Goal: Task Accomplishment & Management: Manage account settings

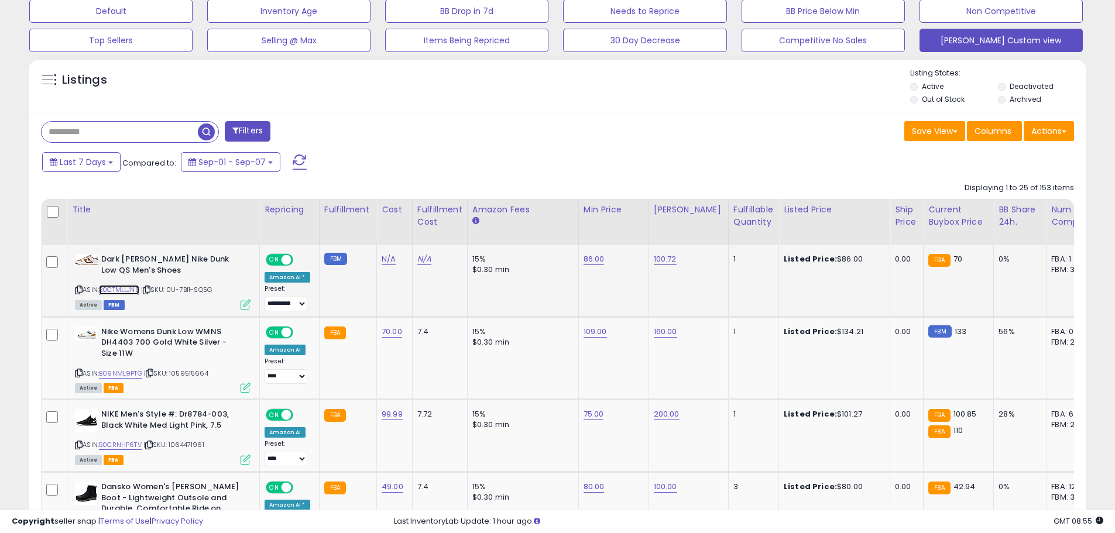
scroll to position [351, 0]
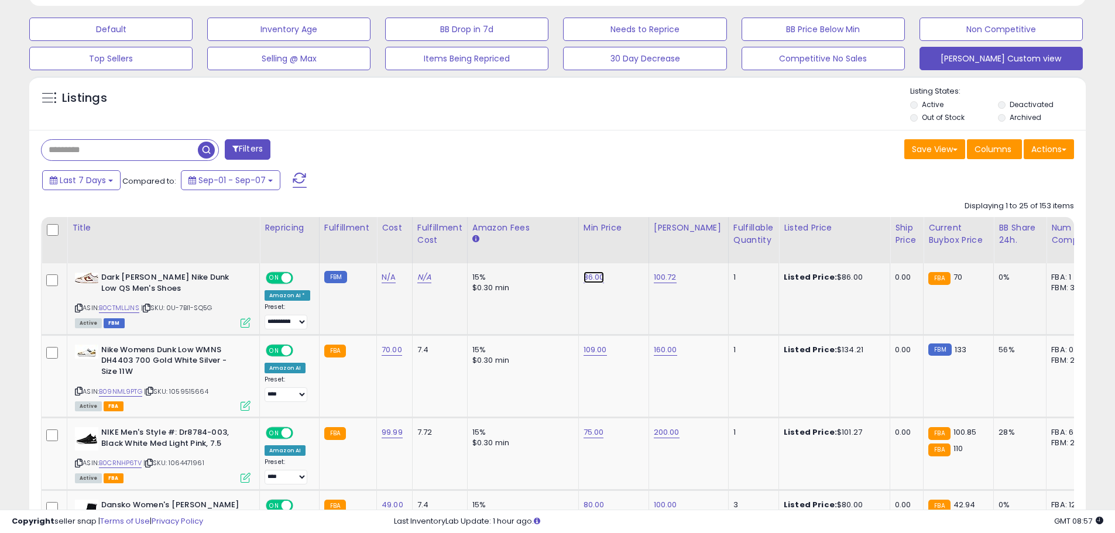
click at [591, 276] on link "86.00" at bounding box center [594, 278] width 21 height 12
type input "*****"
click at [626, 246] on icon "submit" at bounding box center [622, 247] width 7 height 7
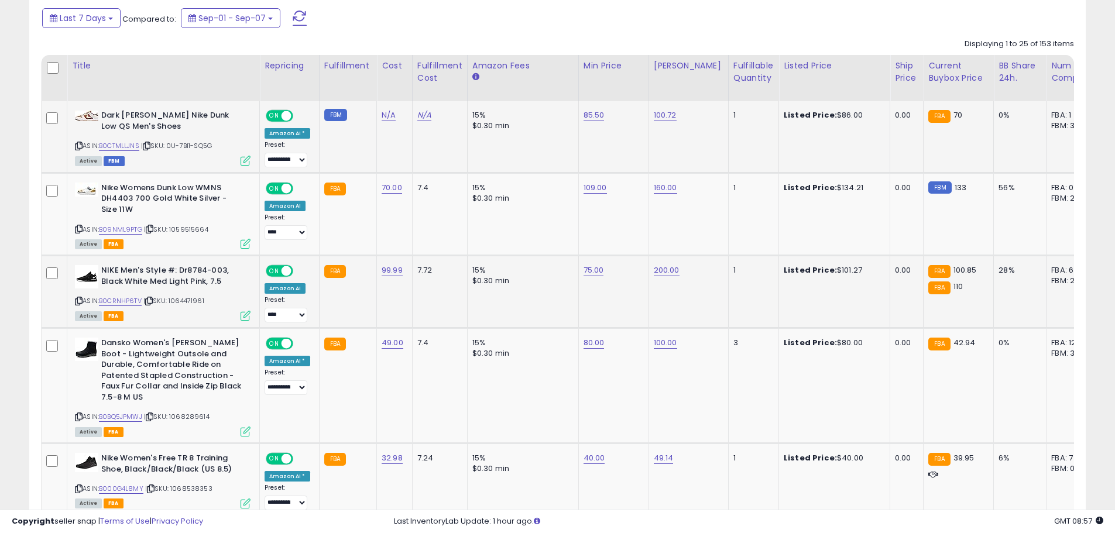
scroll to position [527, 0]
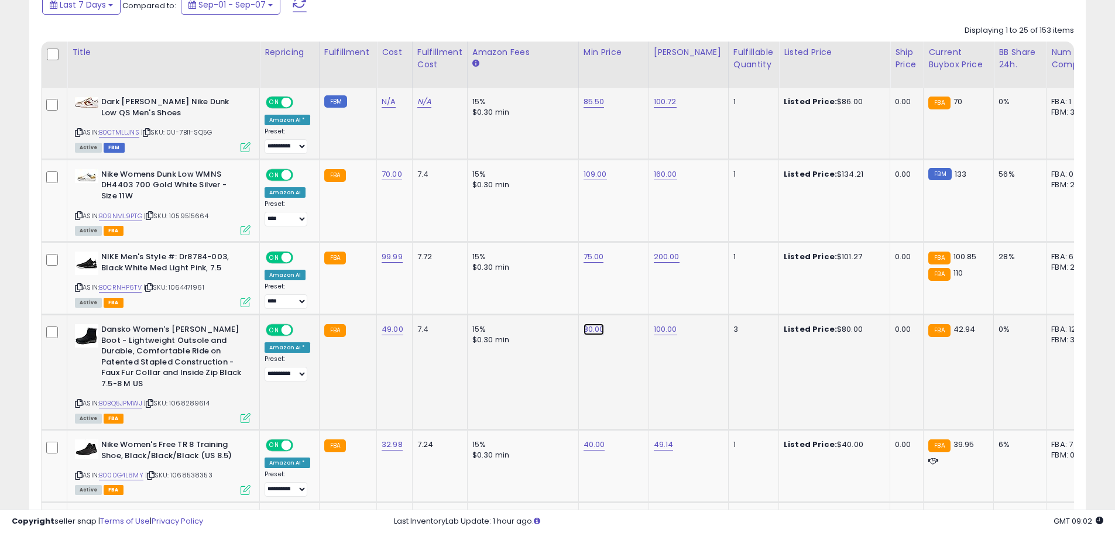
click at [584, 327] on link "80.00" at bounding box center [594, 330] width 21 height 12
type input "*"
type input "*****"
click at [626, 300] on icon "submit" at bounding box center [622, 299] width 7 height 7
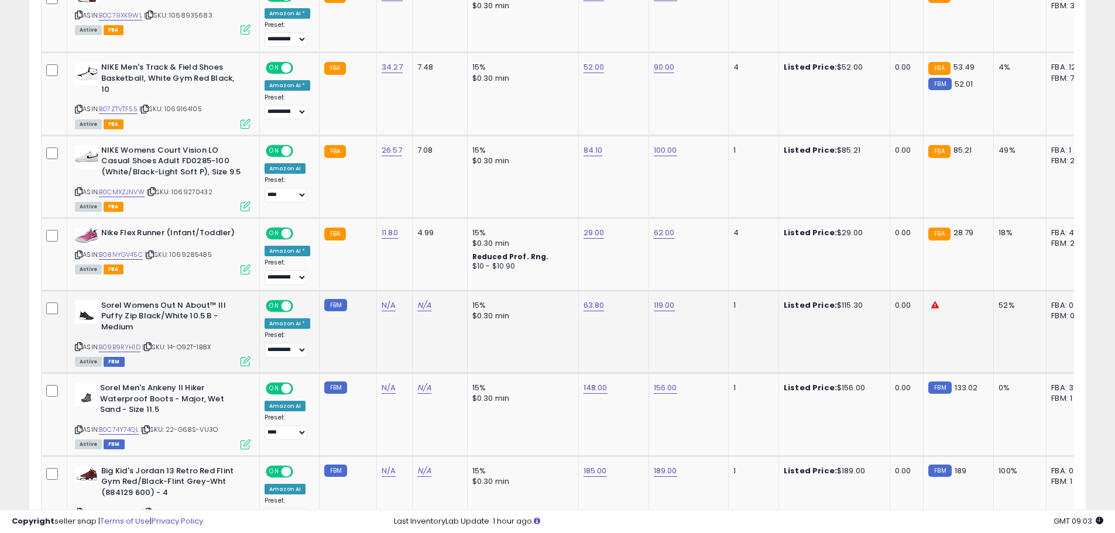
scroll to position [1054, 0]
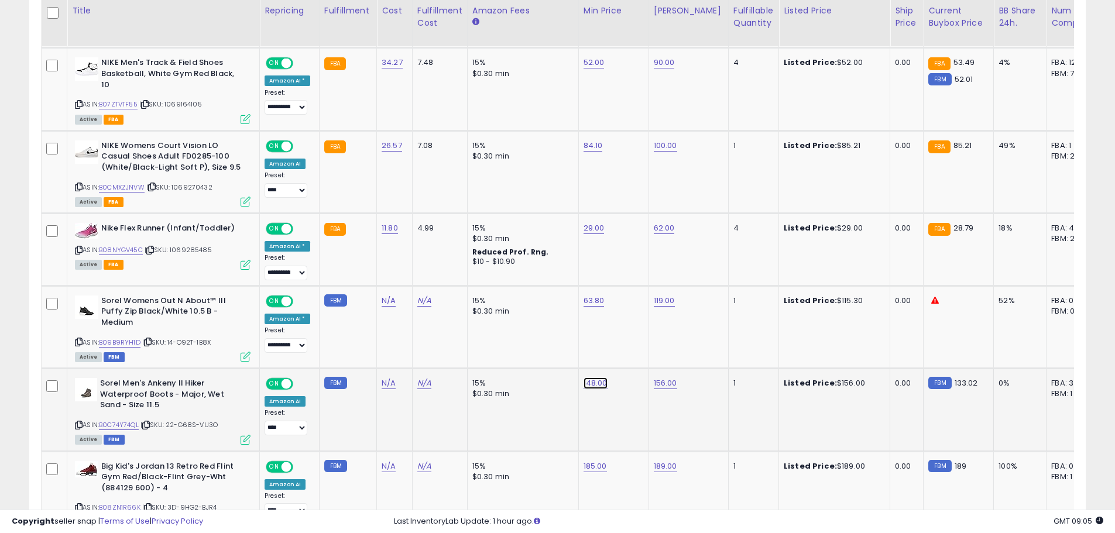
click at [596, 378] on link "148.00" at bounding box center [596, 384] width 24 height 12
type input "******"
click at [628, 347] on icon "submit" at bounding box center [623, 343] width 7 height 7
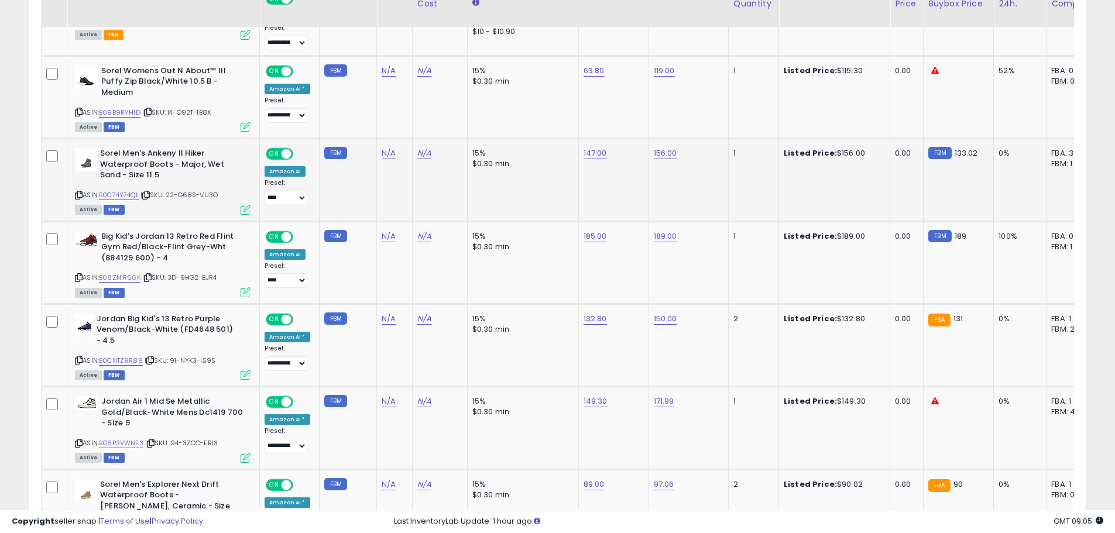
scroll to position [1288, 0]
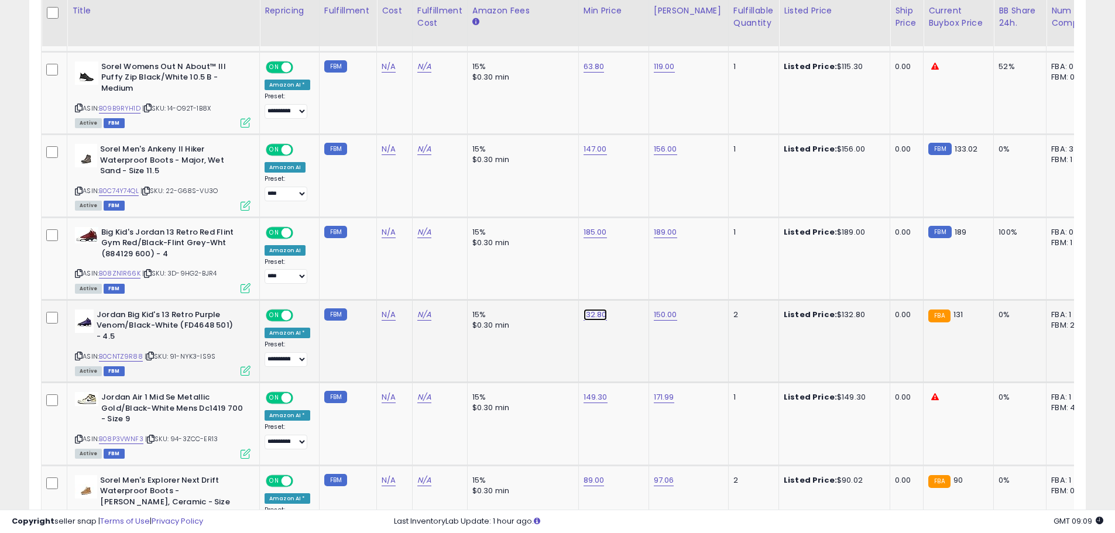
click at [587, 309] on link "132.80" at bounding box center [595, 315] width 23 height 12
type input "******"
click at [633, 276] on button "submit" at bounding box center [623, 275] width 20 height 18
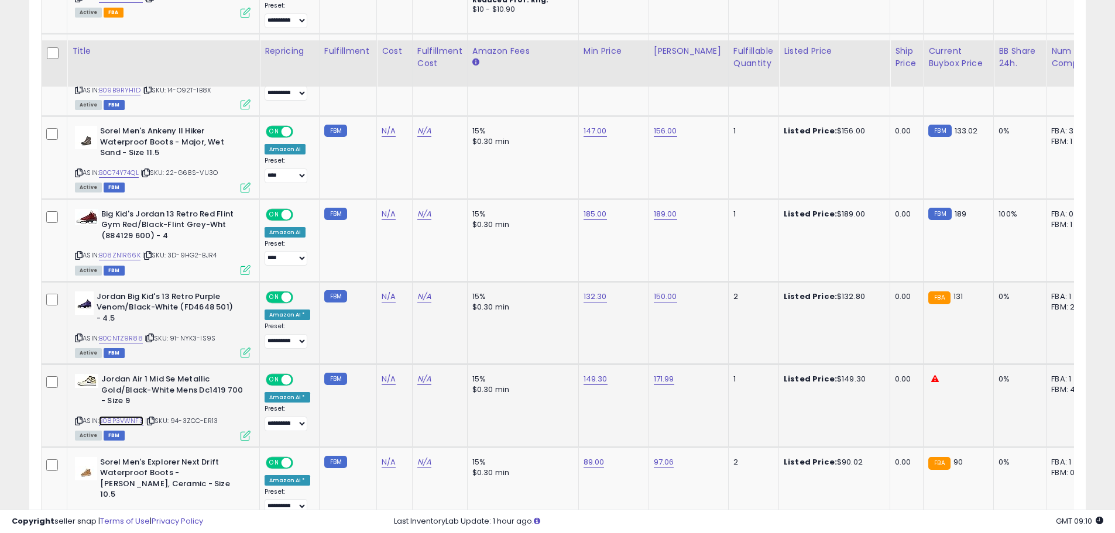
scroll to position [1346, 0]
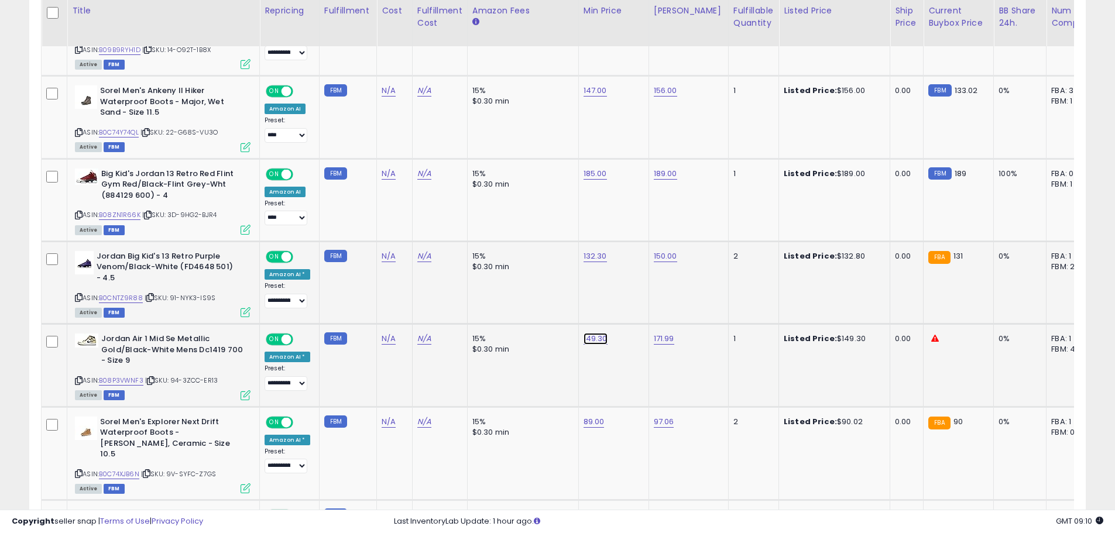
click at [592, 333] on link "149.30" at bounding box center [596, 339] width 24 height 12
type input "******"
click at [627, 301] on icon "submit" at bounding box center [623, 298] width 7 height 7
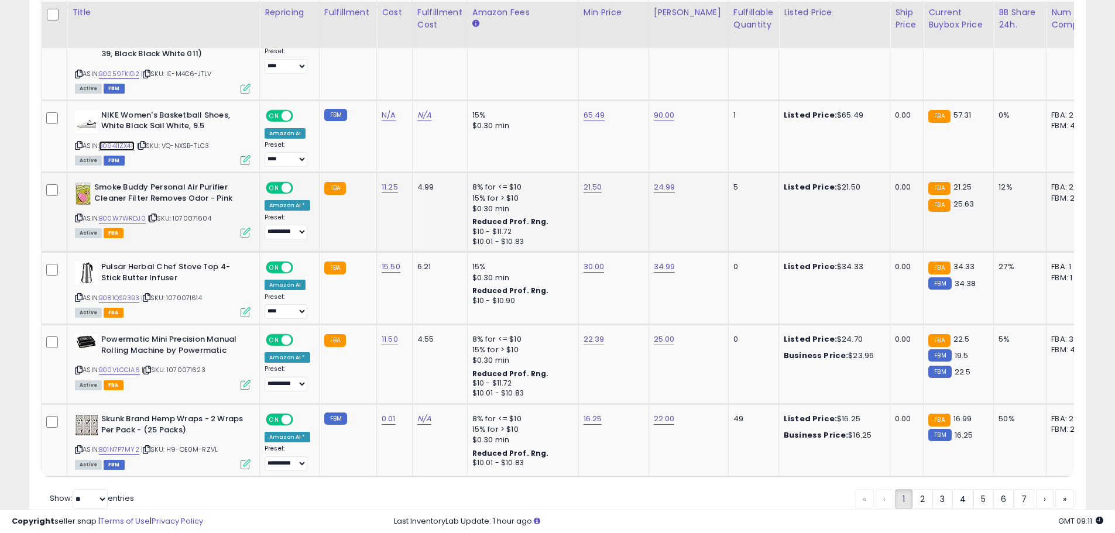
scroll to position [2173, 0]
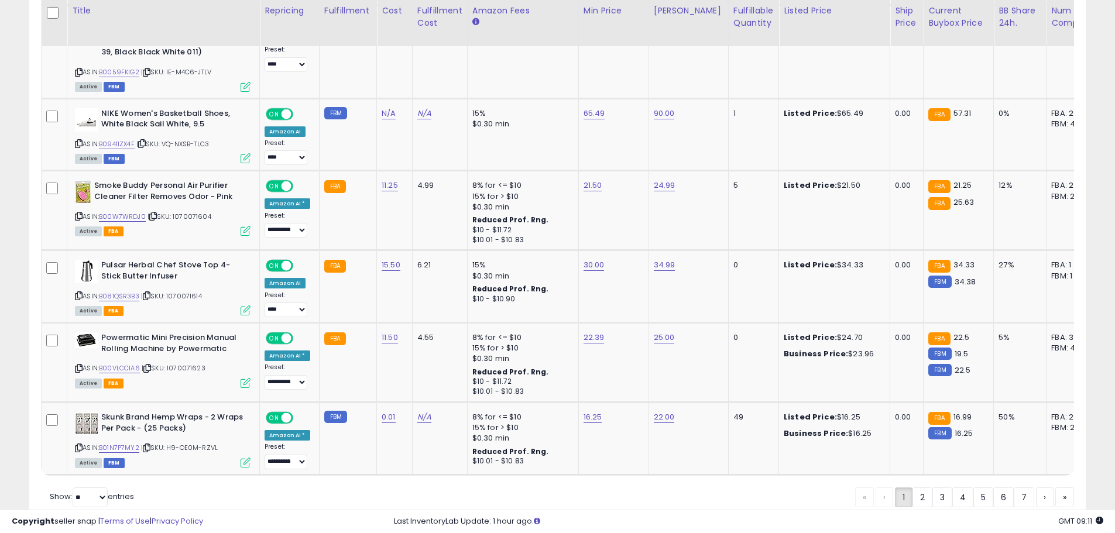
drag, startPoint x: 919, startPoint y: 457, endPoint x: 915, endPoint y: 431, distance: 26.1
click at [919, 488] on link "2" at bounding box center [923, 498] width 20 height 20
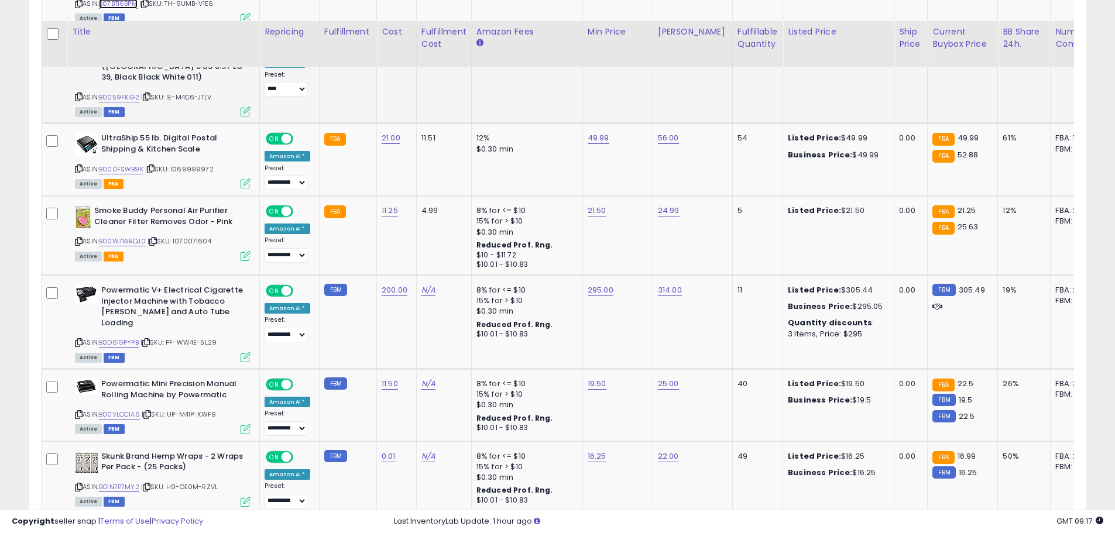
scroll to position [2241, 0]
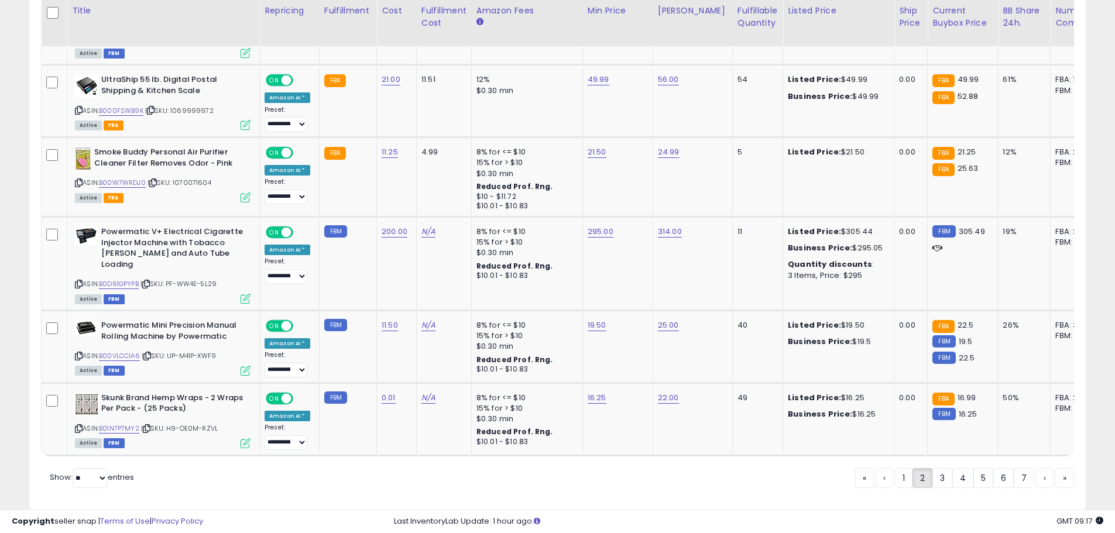
drag, startPoint x: 939, startPoint y: 446, endPoint x: 906, endPoint y: 428, distance: 38.0
click at [939, 468] on link "3" at bounding box center [942, 478] width 20 height 20
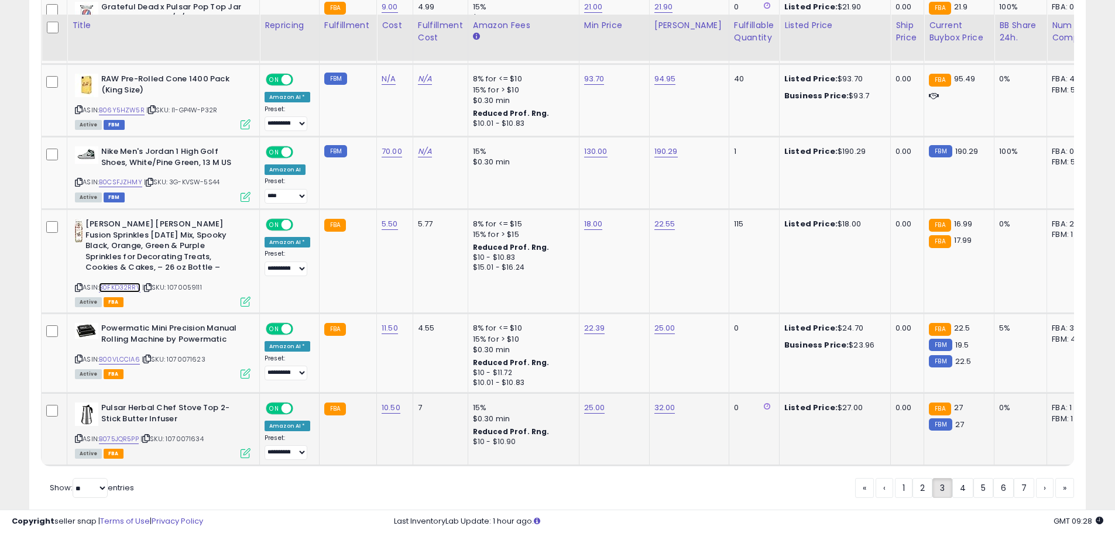
scroll to position [2179, 0]
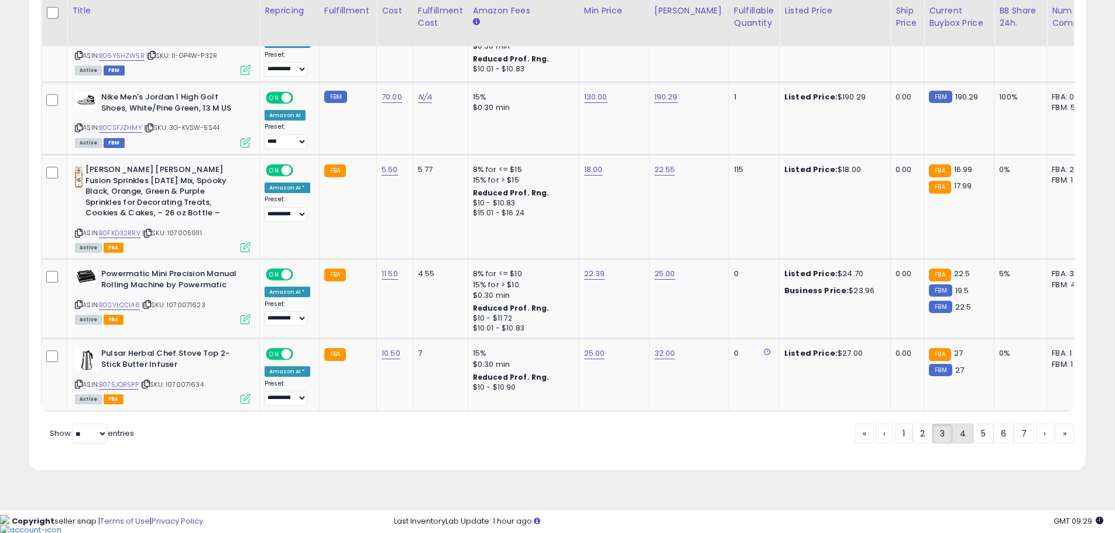
click at [953, 444] on link "4" at bounding box center [962, 434] width 21 height 20
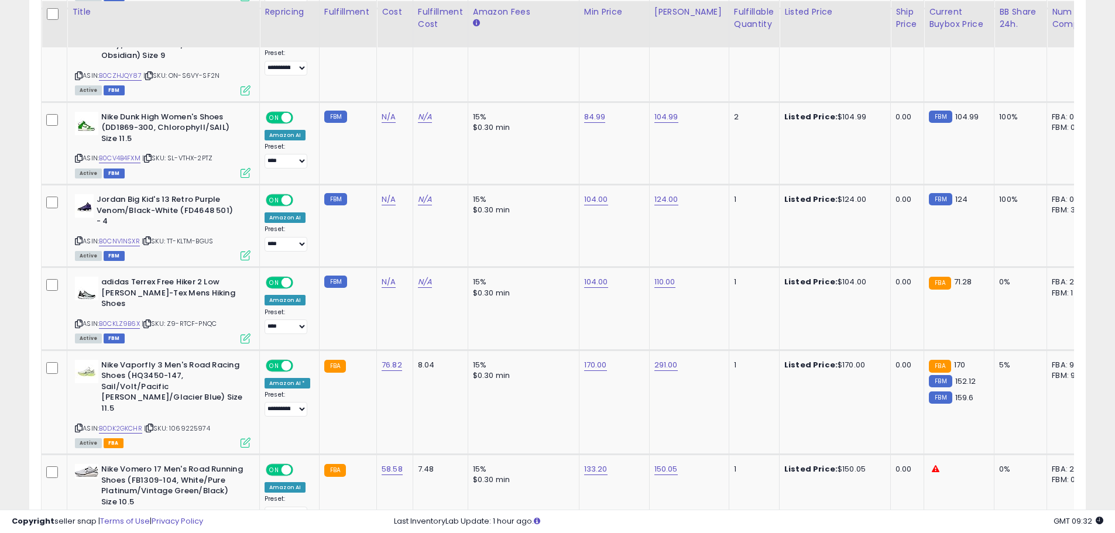
scroll to position [1949, 0]
click at [603, 276] on div "104.00" at bounding box center [612, 281] width 56 height 11
click at [590, 275] on link "104.00" at bounding box center [596, 281] width 24 height 12
type input "******"
click at [634, 227] on button "submit" at bounding box center [624, 231] width 20 height 18
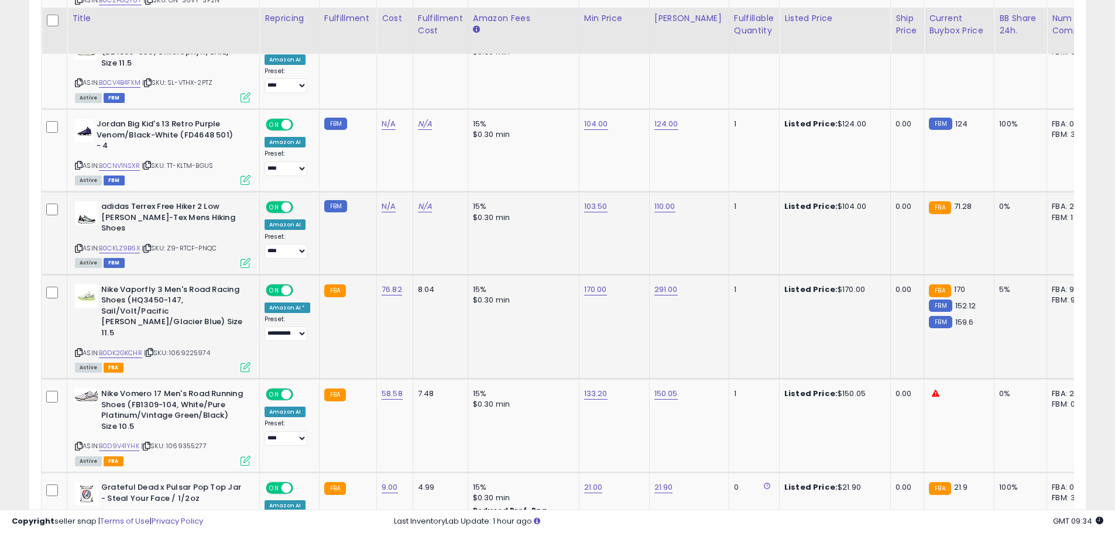
scroll to position [2066, 0]
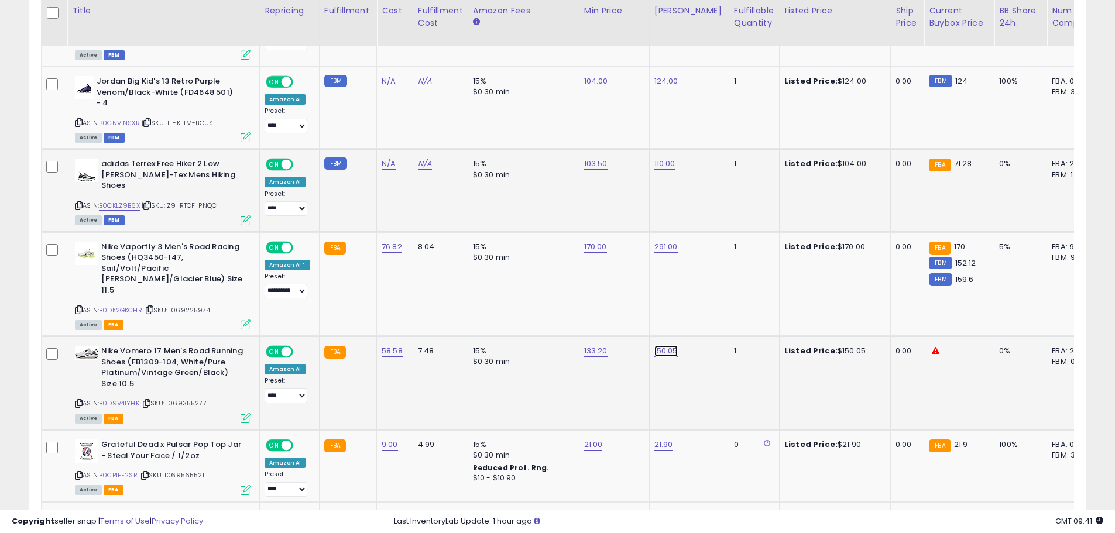
click at [667, 345] on link "150.05" at bounding box center [665, 351] width 23 height 12
type input "******"
click at [698, 280] on icon "submit" at bounding box center [694, 279] width 7 height 7
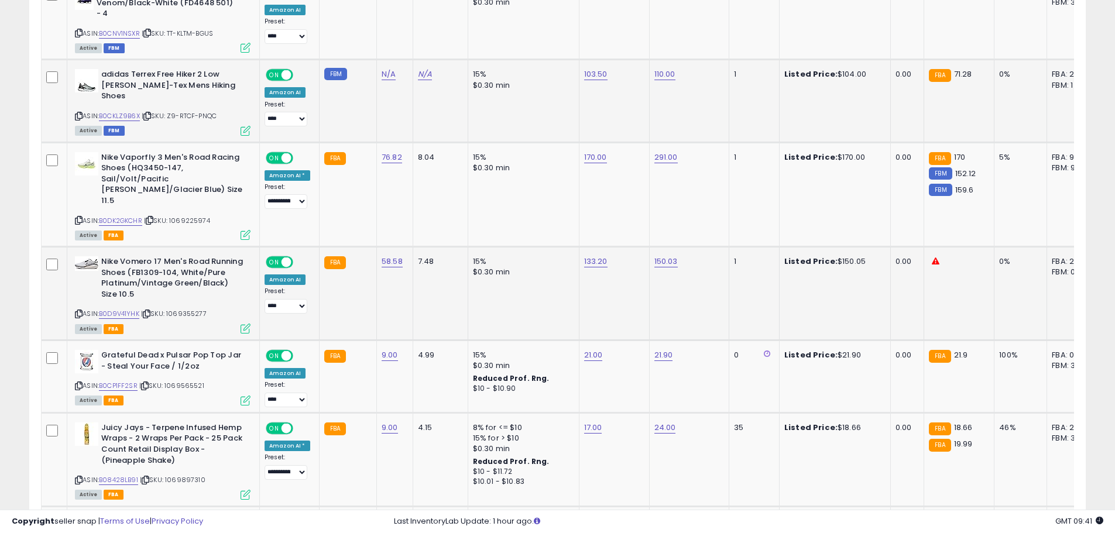
scroll to position [2271, 0]
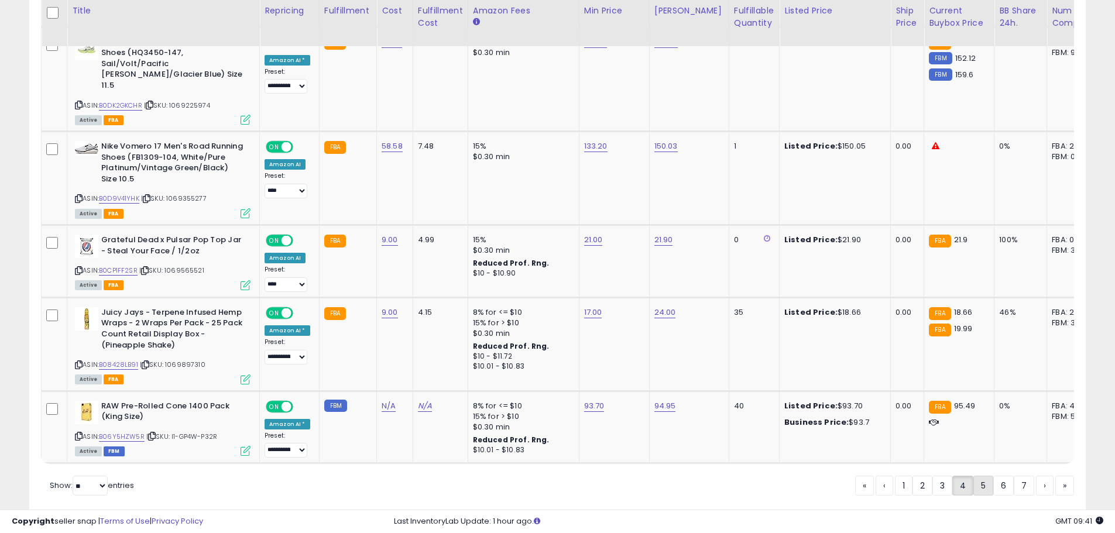
click at [975, 476] on link "5" at bounding box center [983, 486] width 20 height 20
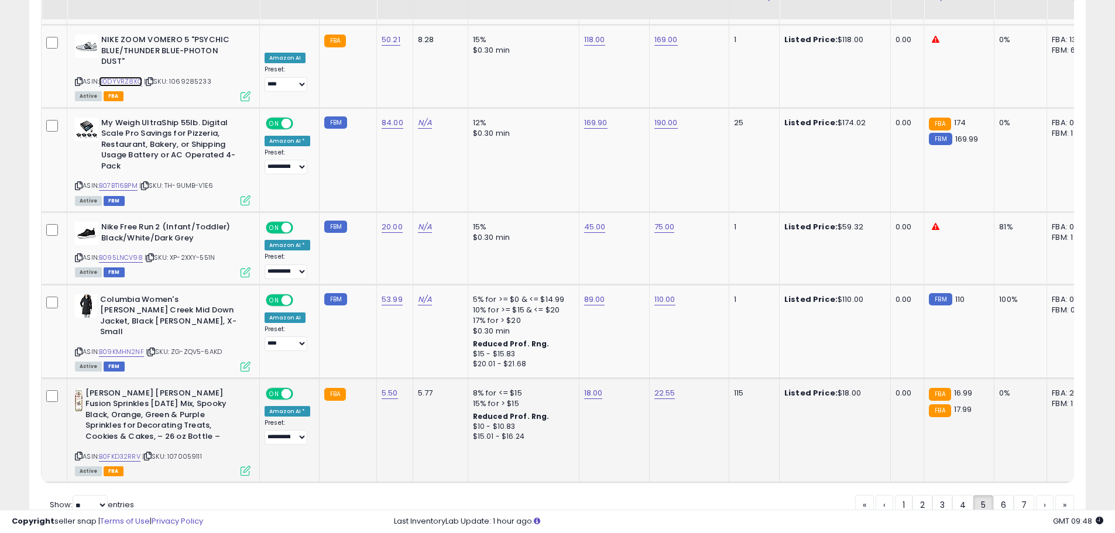
scroll to position [2232, 0]
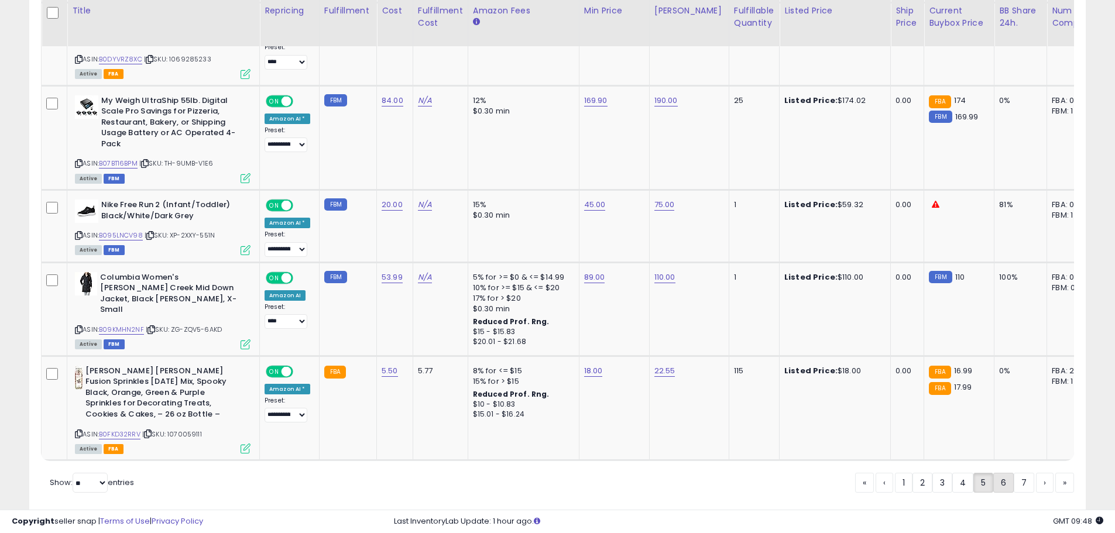
click at [1002, 473] on link "6" at bounding box center [1003, 483] width 20 height 20
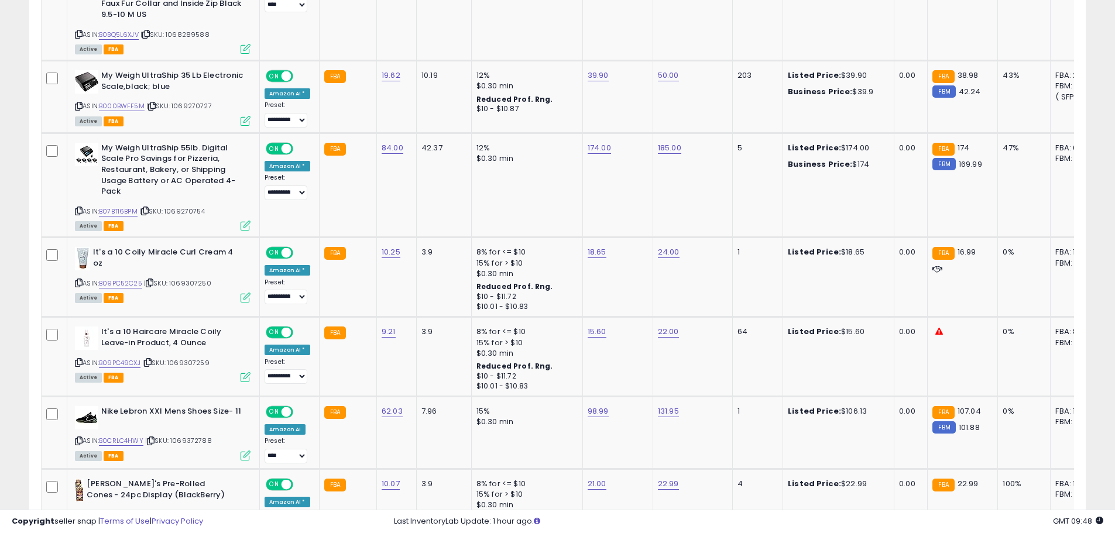
scroll to position [719, 0]
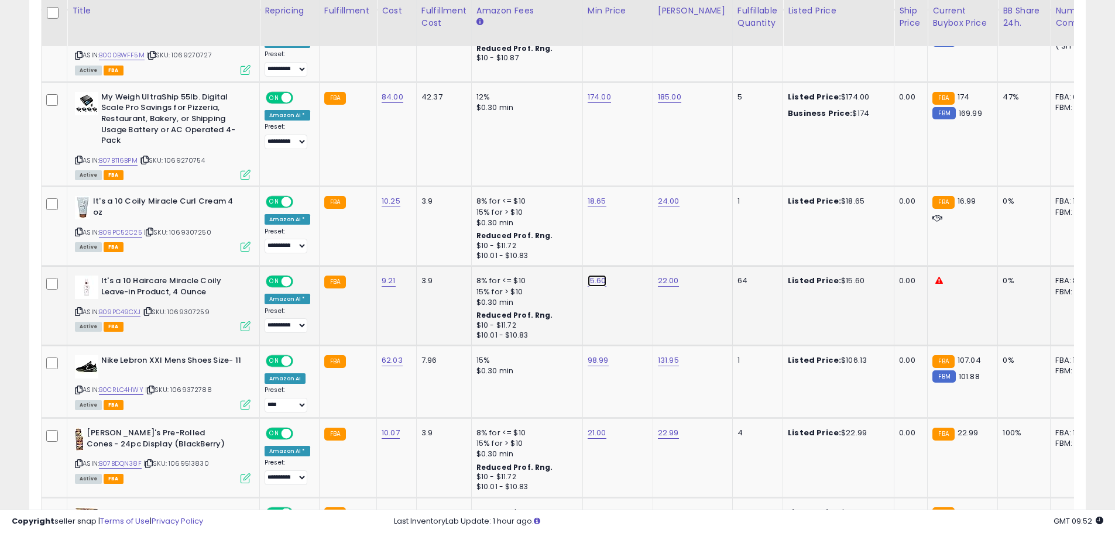
click at [591, 280] on link "15.60" at bounding box center [597, 281] width 19 height 12
type input "*****"
click at [629, 251] on icon "submit" at bounding box center [625, 250] width 7 height 7
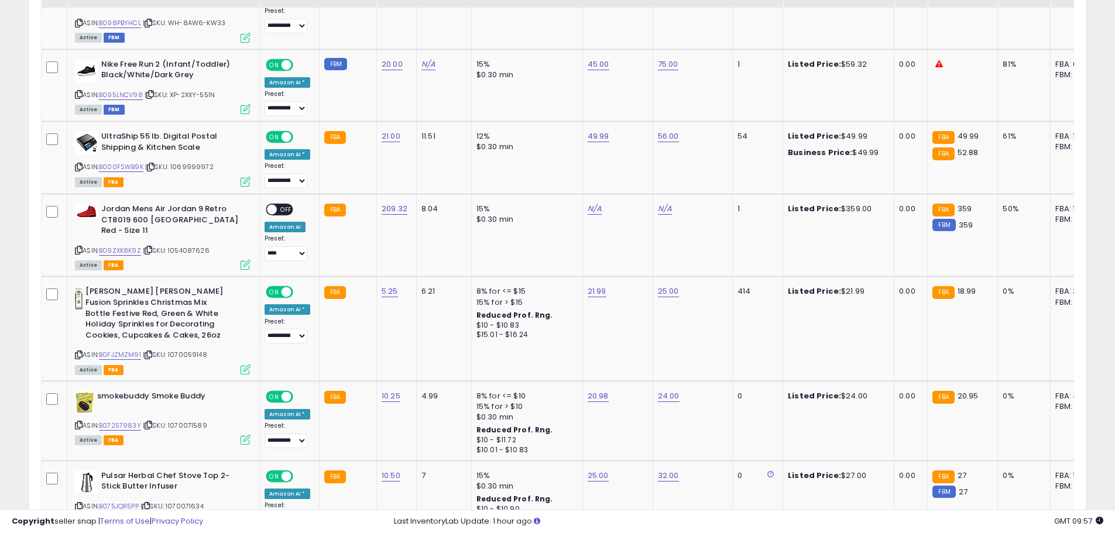
scroll to position [2007, 0]
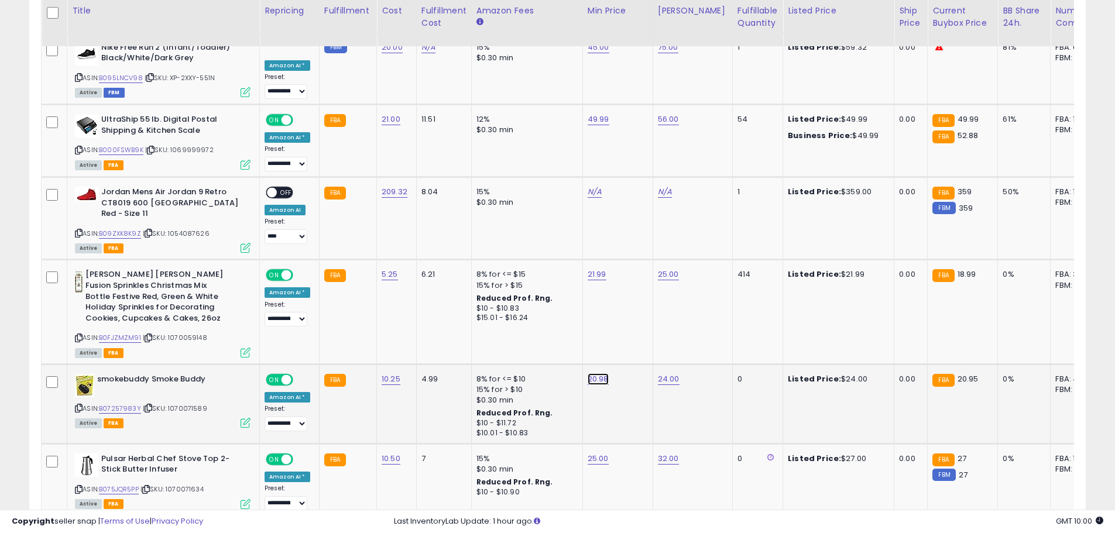
click at [595, 373] on link "20.98" at bounding box center [598, 379] width 21 height 12
type input "*****"
click at [630, 330] on icon "submit" at bounding box center [626, 328] width 7 height 7
click at [666, 373] on link "24.00" at bounding box center [669, 379] width 22 height 12
type input "*****"
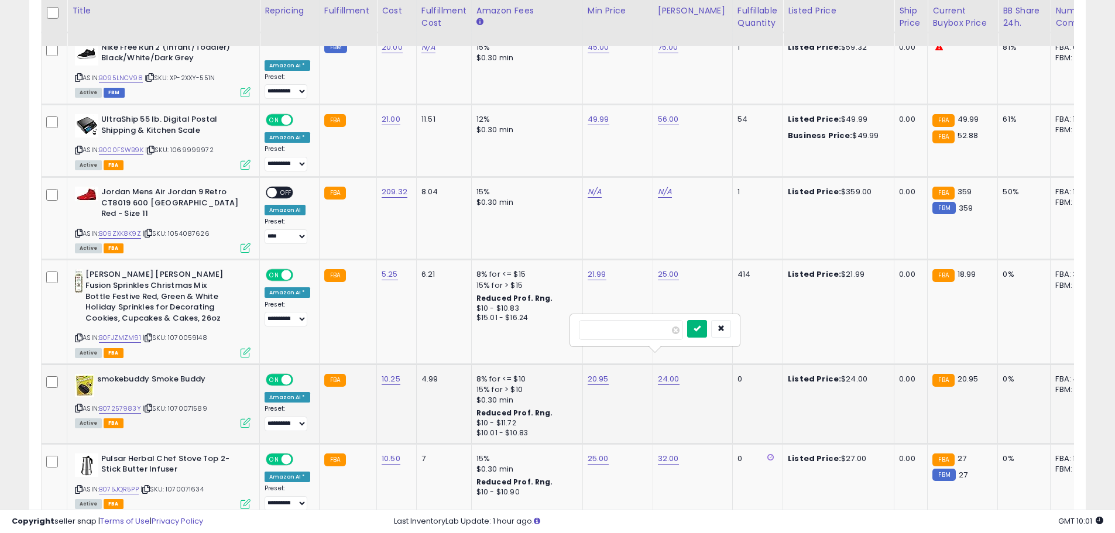
click at [701, 330] on icon "submit" at bounding box center [697, 328] width 7 height 7
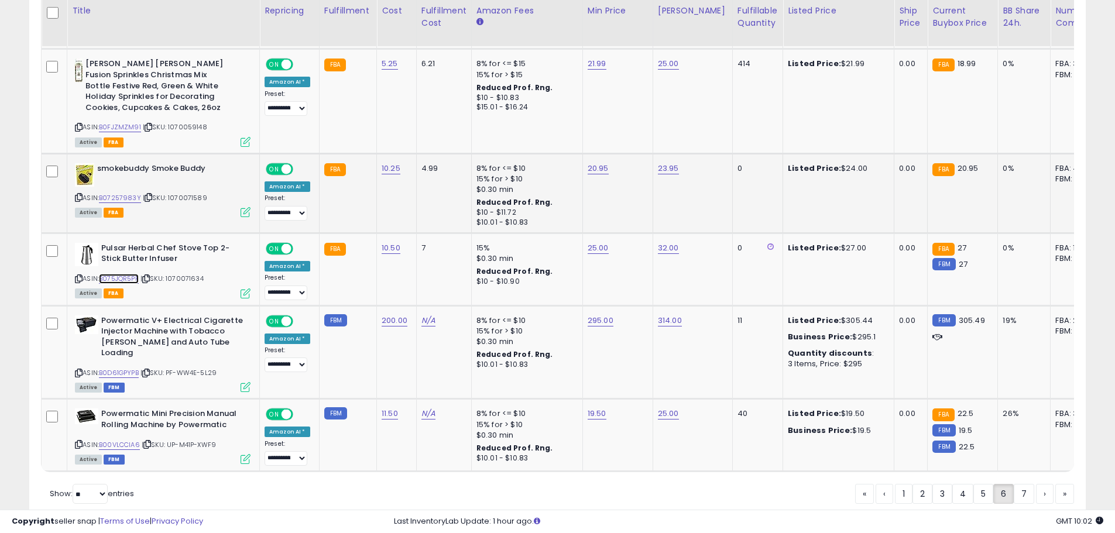
scroll to position [2236, 0]
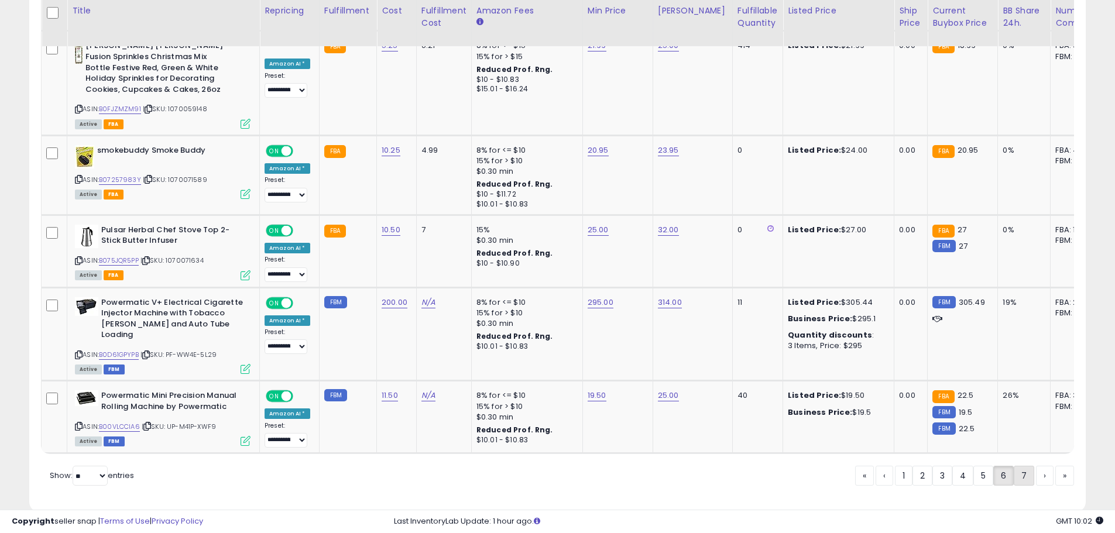
click at [1024, 466] on link "7" at bounding box center [1024, 476] width 20 height 20
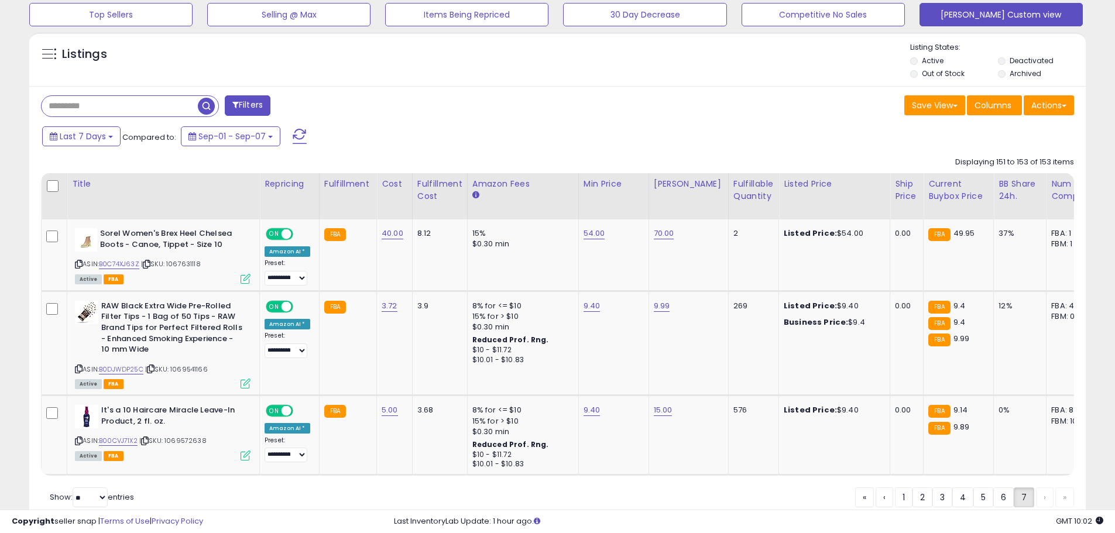
scroll to position [427, 0]
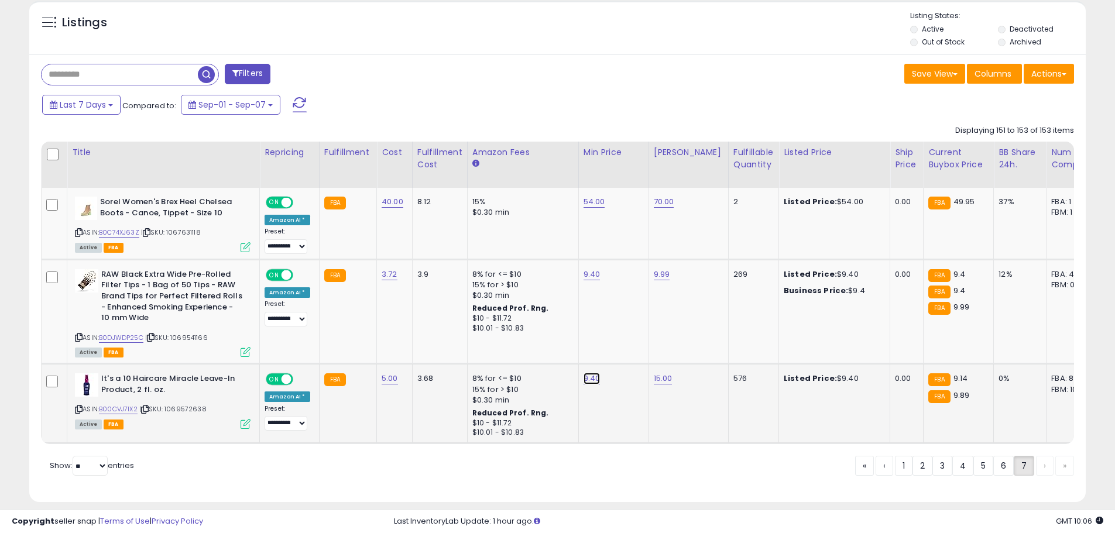
click at [590, 380] on link "9.40" at bounding box center [592, 379] width 17 height 12
type input "*"
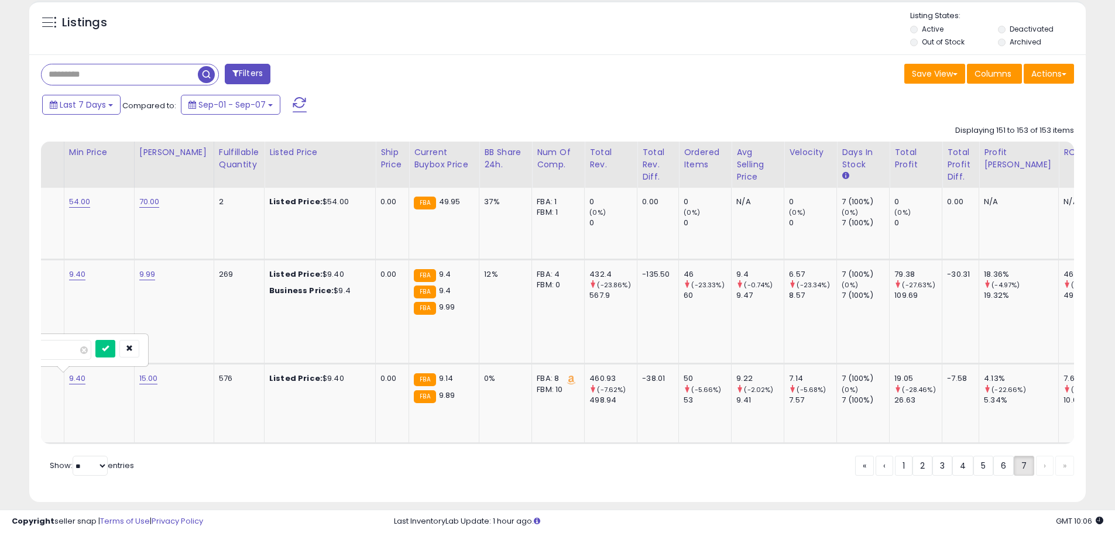
scroll to position [0, 0]
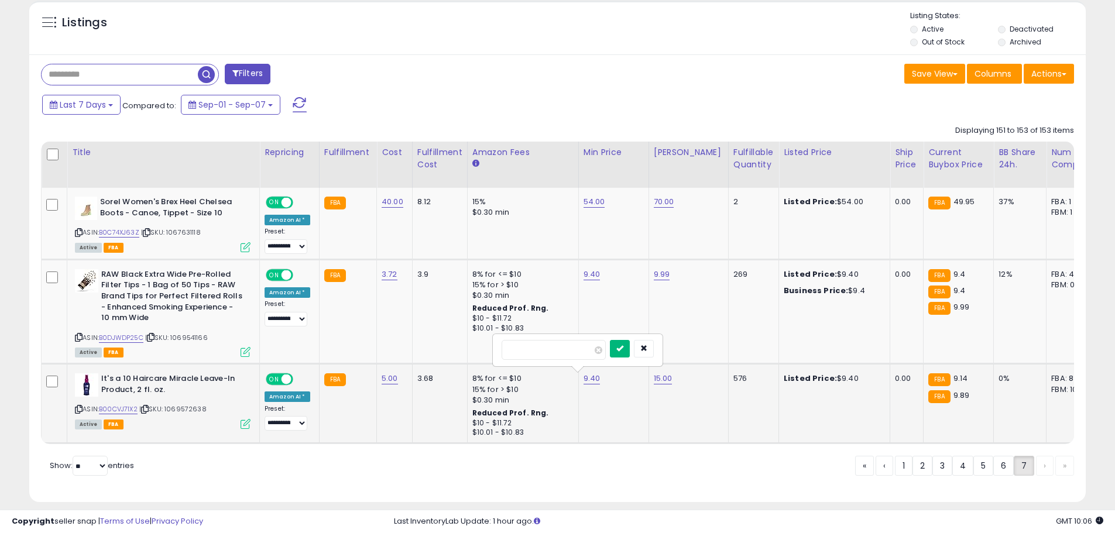
type input "*****"
click at [629, 347] on button "submit" at bounding box center [620, 349] width 20 height 18
click at [586, 378] on link "11.90" at bounding box center [592, 379] width 16 height 12
type input "*****"
click at [623, 348] on icon "submit" at bounding box center [619, 348] width 7 height 7
